Goal: Information Seeking & Learning: Learn about a topic

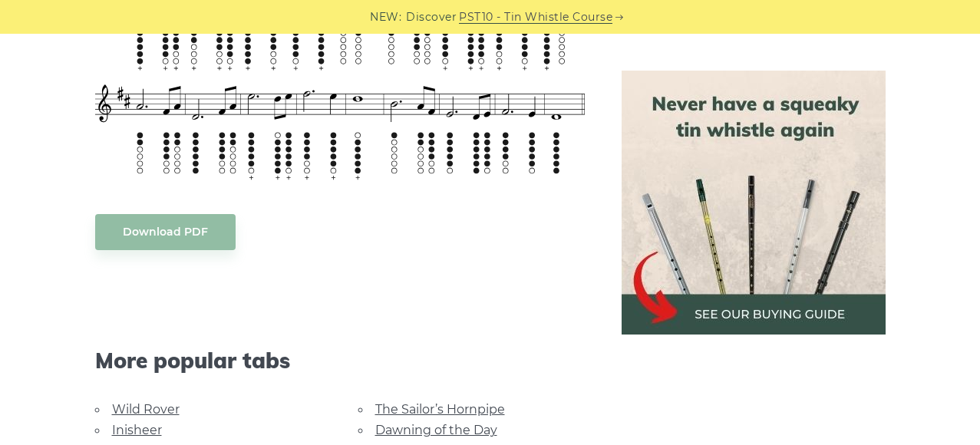
scroll to position [807, 0]
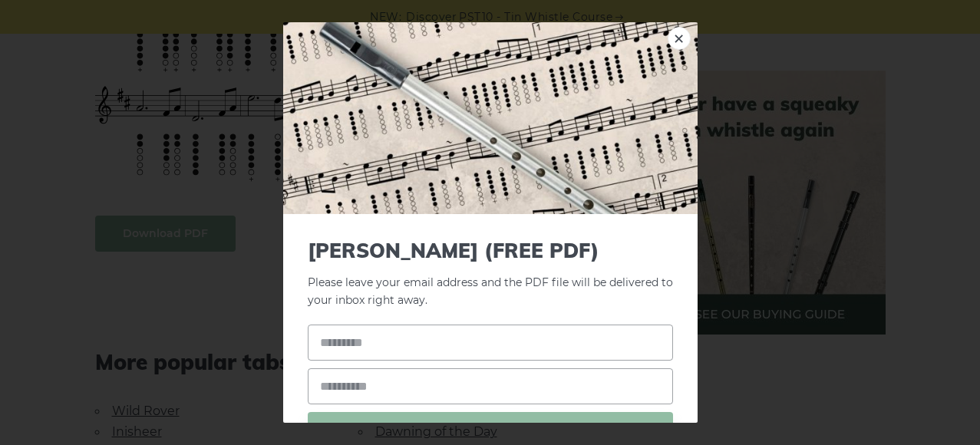
click at [198, 239] on body "NEW: Discover PST10 - Tin Whistle Course Lessons Fingering Charts Tabs & Notes …" at bounding box center [490, 423] width 980 height 2461
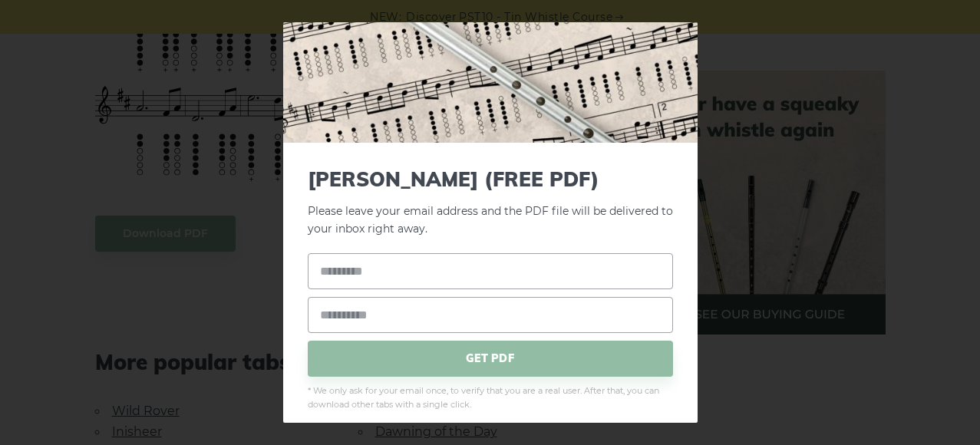
scroll to position [84, 0]
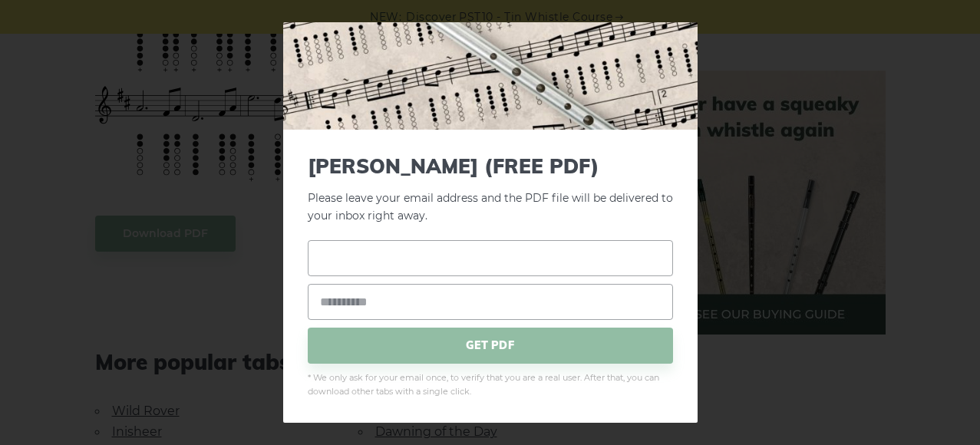
click at [400, 258] on input "text" at bounding box center [490, 258] width 365 height 36
type input "**"
type input "**********"
click at [437, 352] on span "GET PDF" at bounding box center [490, 346] width 365 height 36
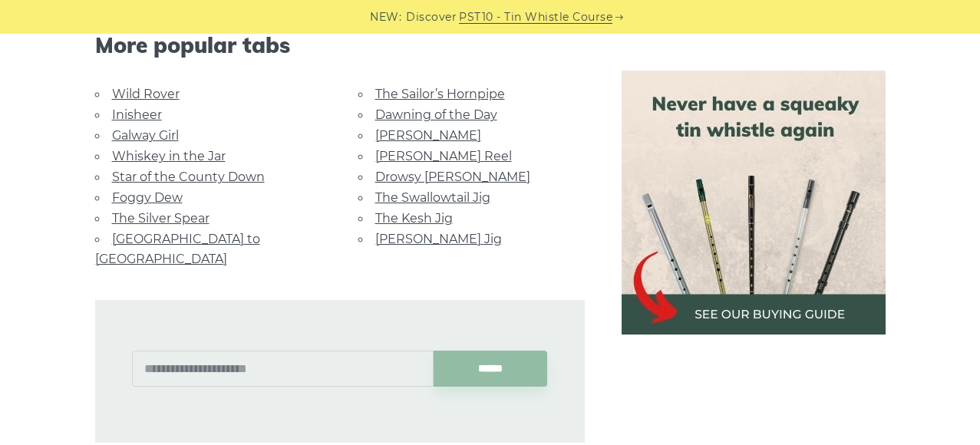
scroll to position [1124, 0]
click at [216, 237] on link "[GEOGRAPHIC_DATA] to [GEOGRAPHIC_DATA]" at bounding box center [177, 248] width 165 height 35
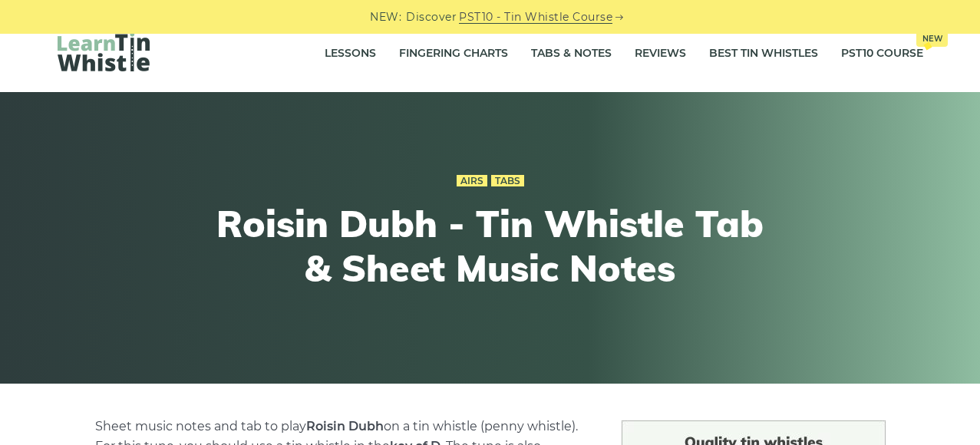
scroll to position [0, 0]
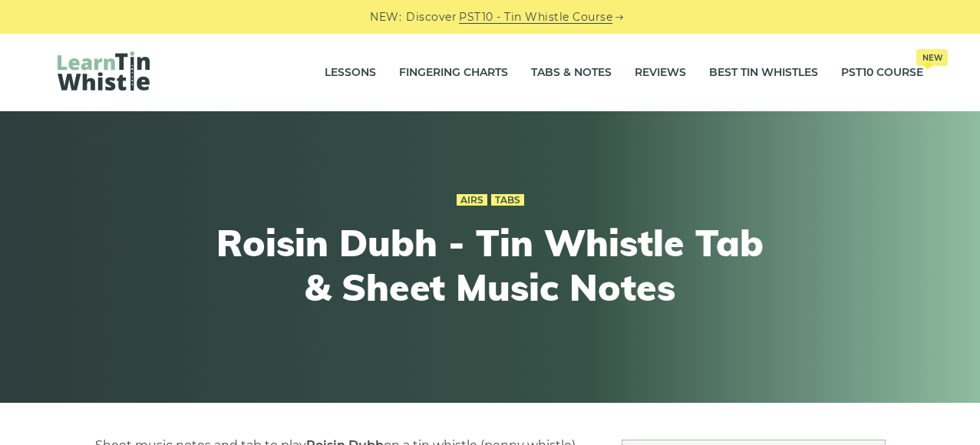
click at [100, 73] on img at bounding box center [104, 70] width 92 height 39
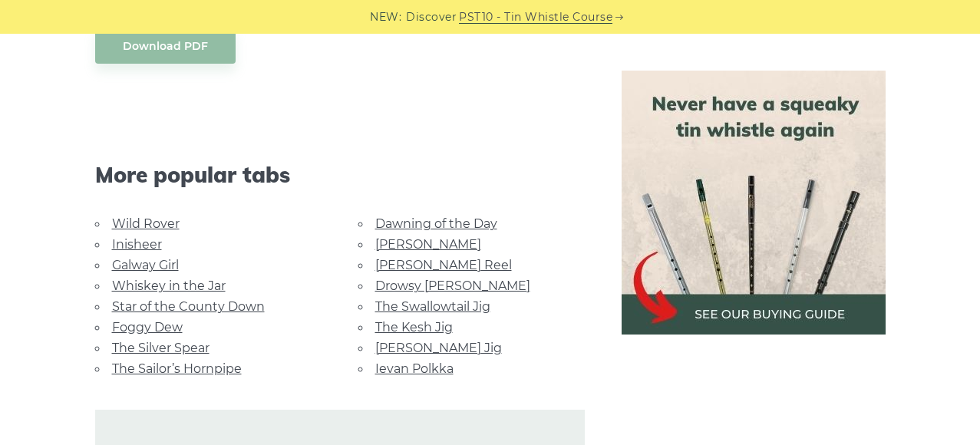
scroll to position [843, 0]
